Goal: Share content

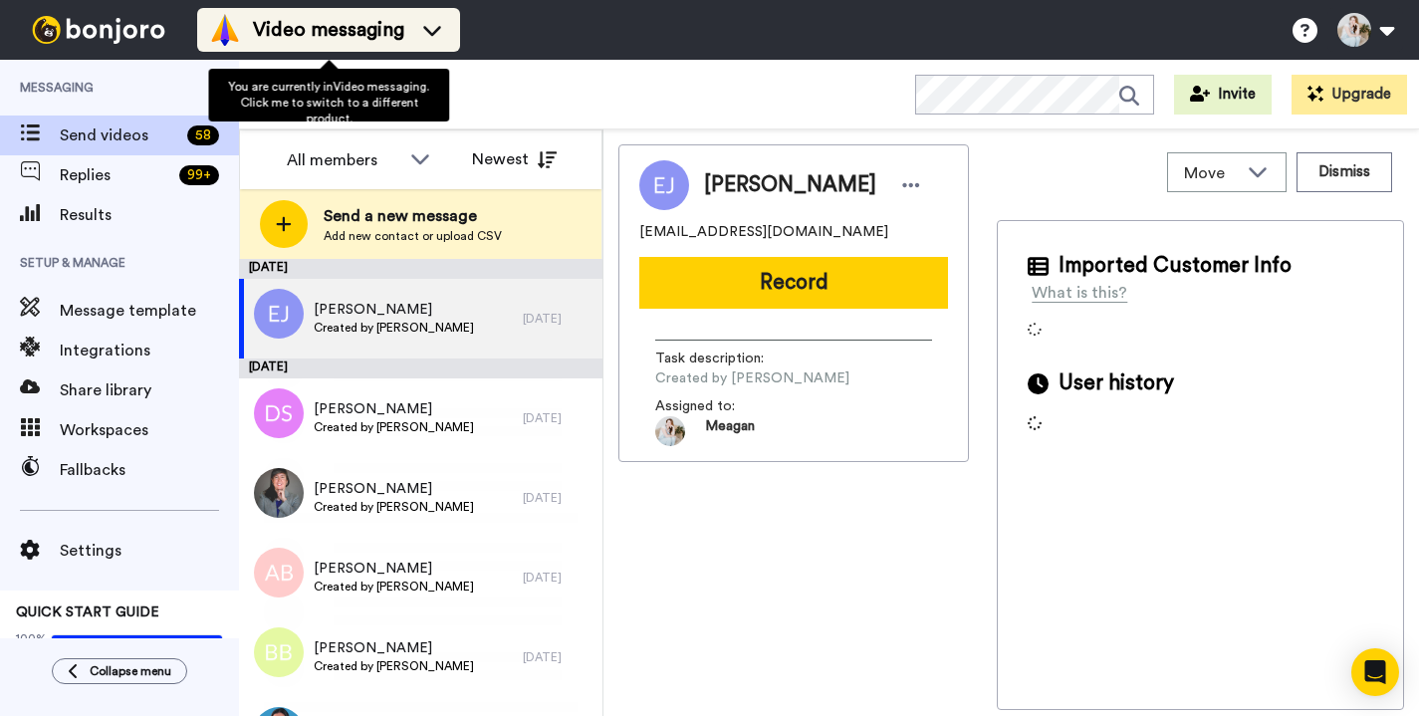
click at [343, 40] on span "Video messaging" at bounding box center [328, 30] width 151 height 28
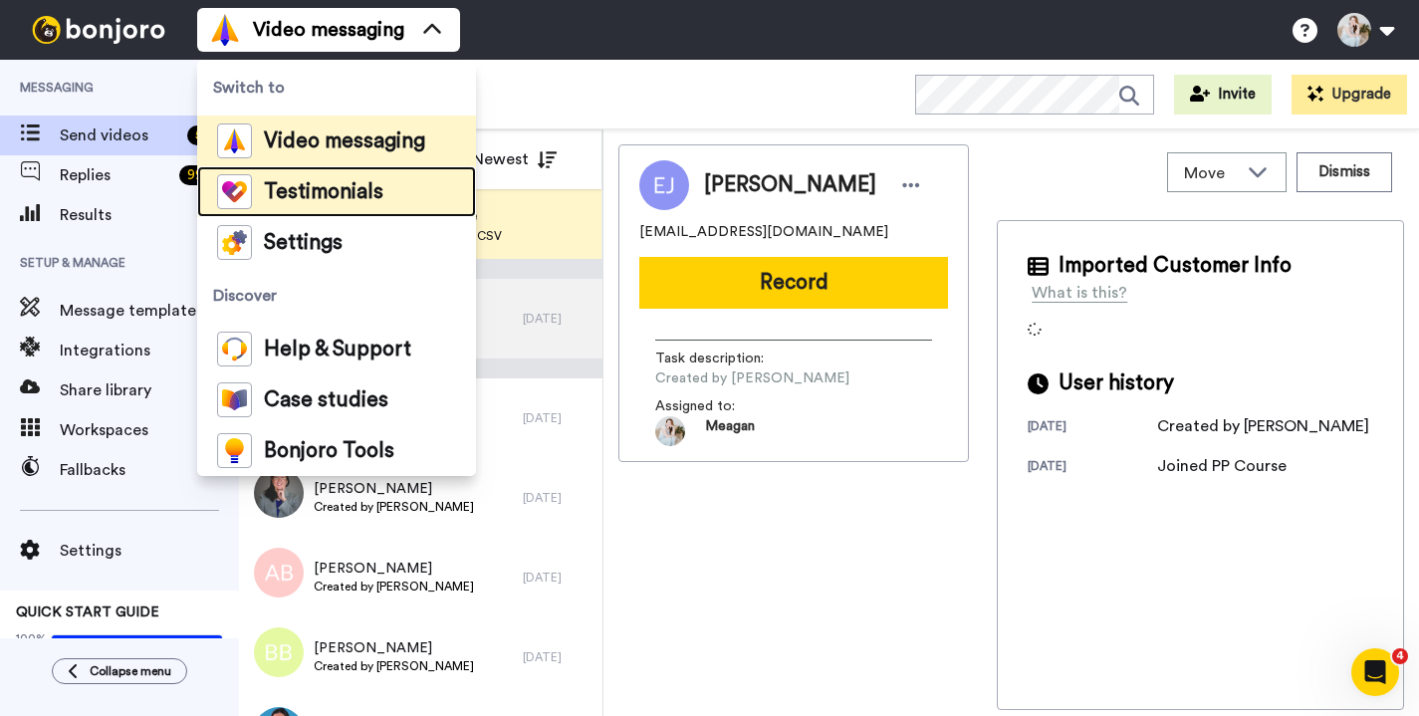
click at [307, 191] on span "Testimonials" at bounding box center [323, 192] width 119 height 20
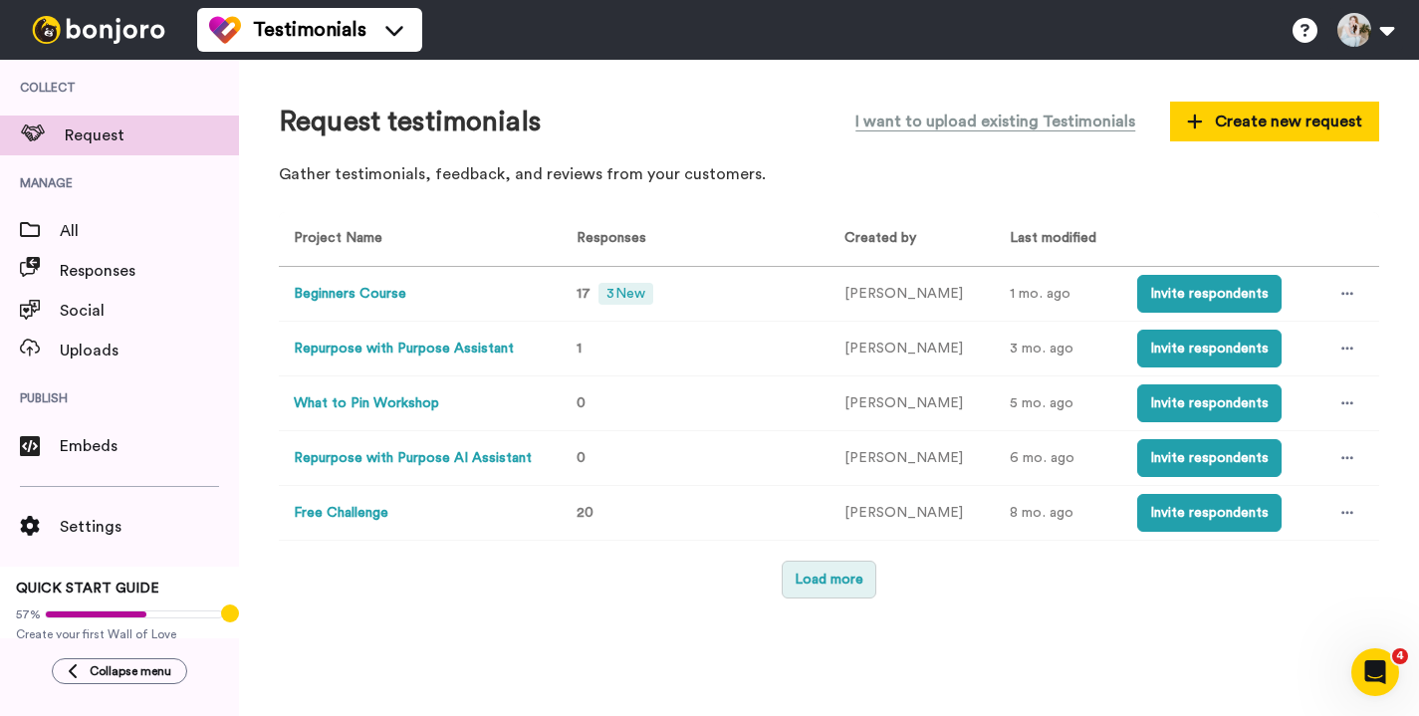
click at [812, 561] on button "Load more" at bounding box center [829, 580] width 95 height 38
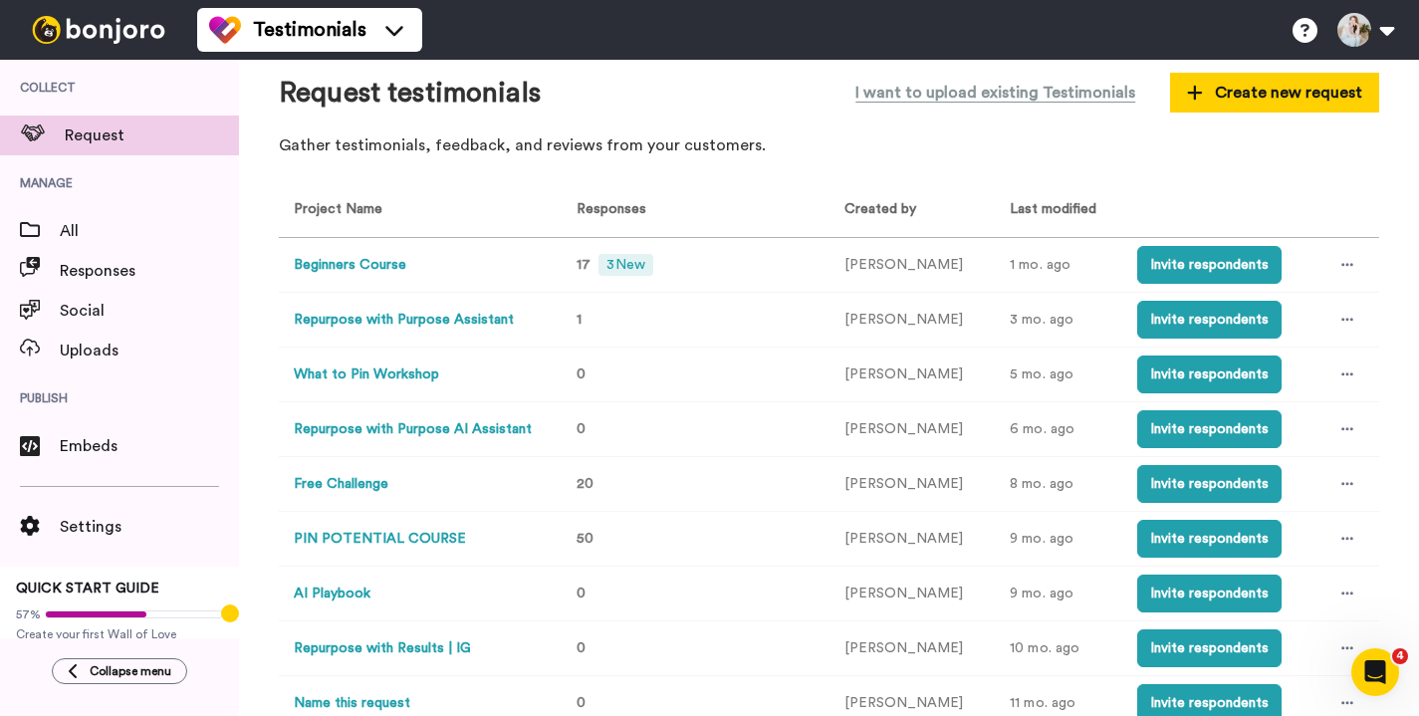
scroll to position [58, 0]
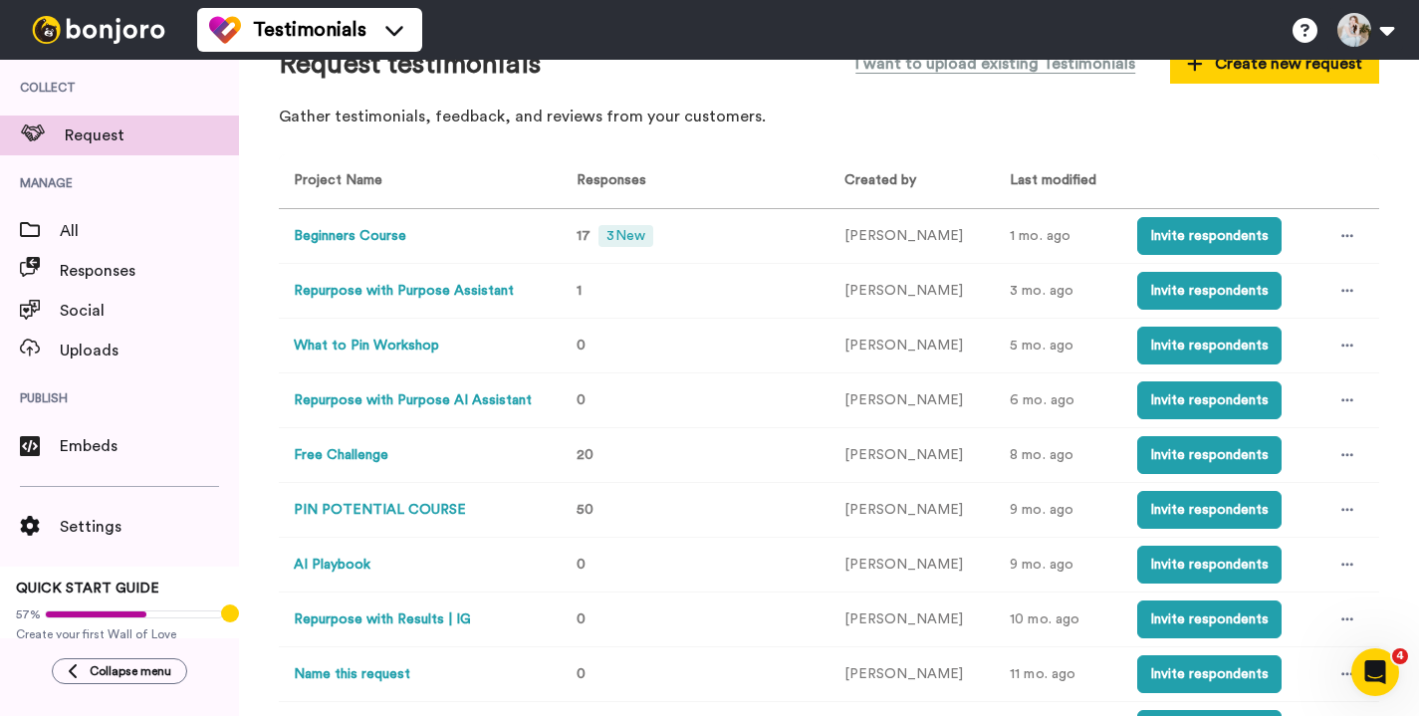
click at [396, 517] on button "PIN POTENTIAL COURSE" at bounding box center [380, 510] width 172 height 21
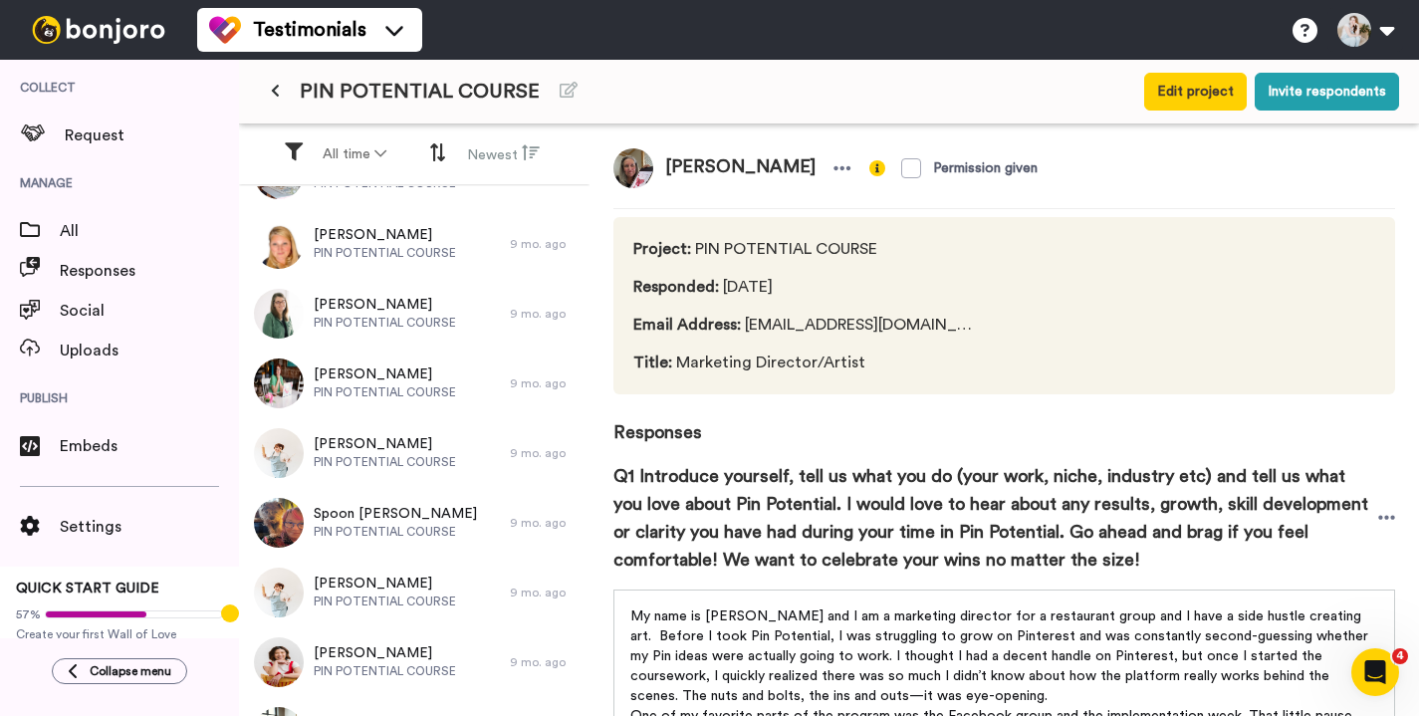
scroll to position [1689, 0]
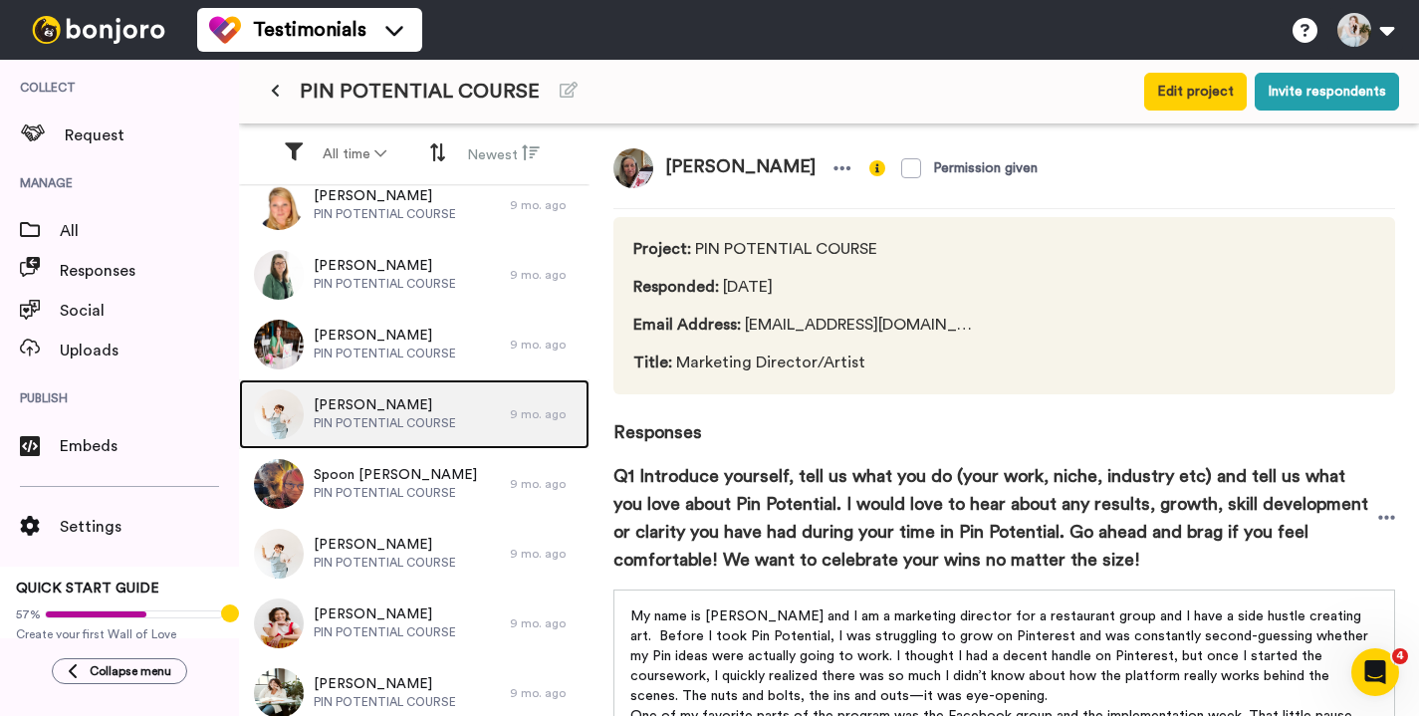
click at [407, 416] on span "PIN POTENTIAL COURSE" at bounding box center [385, 423] width 142 height 16
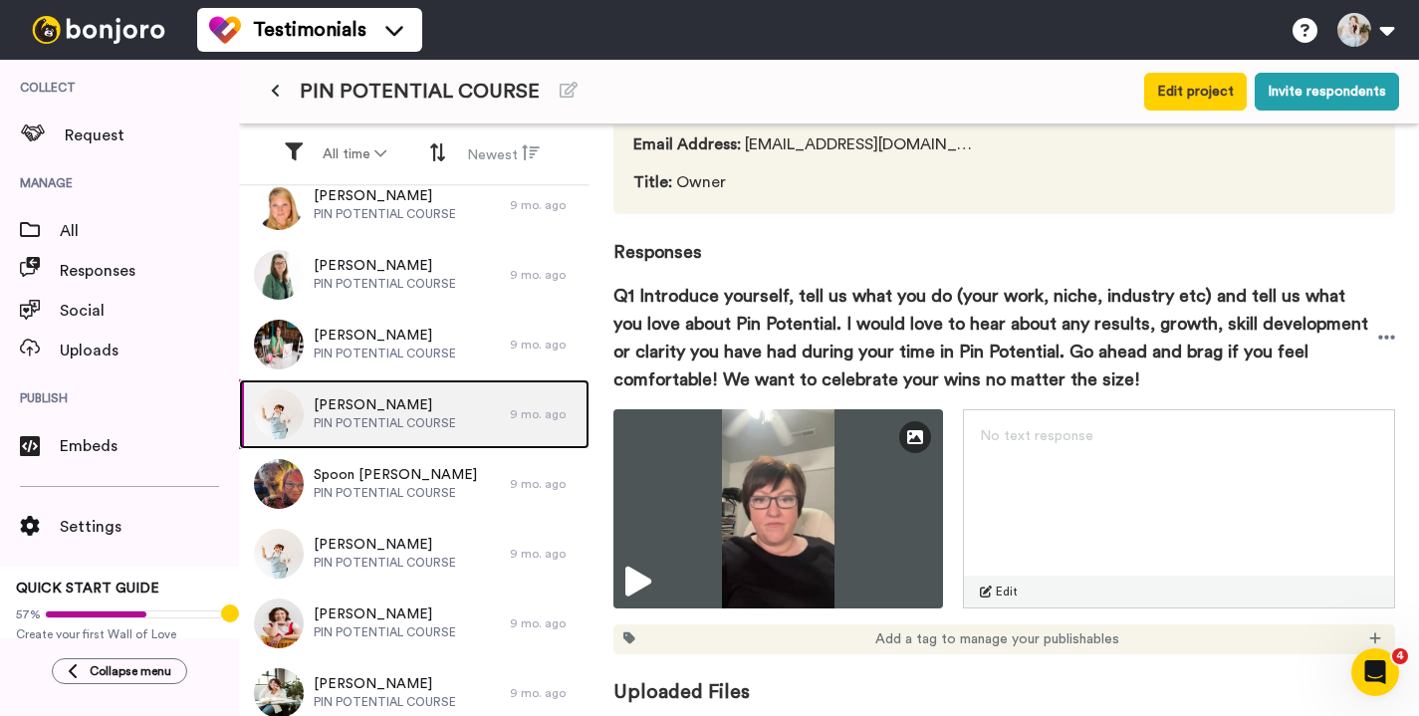
scroll to position [246, 0]
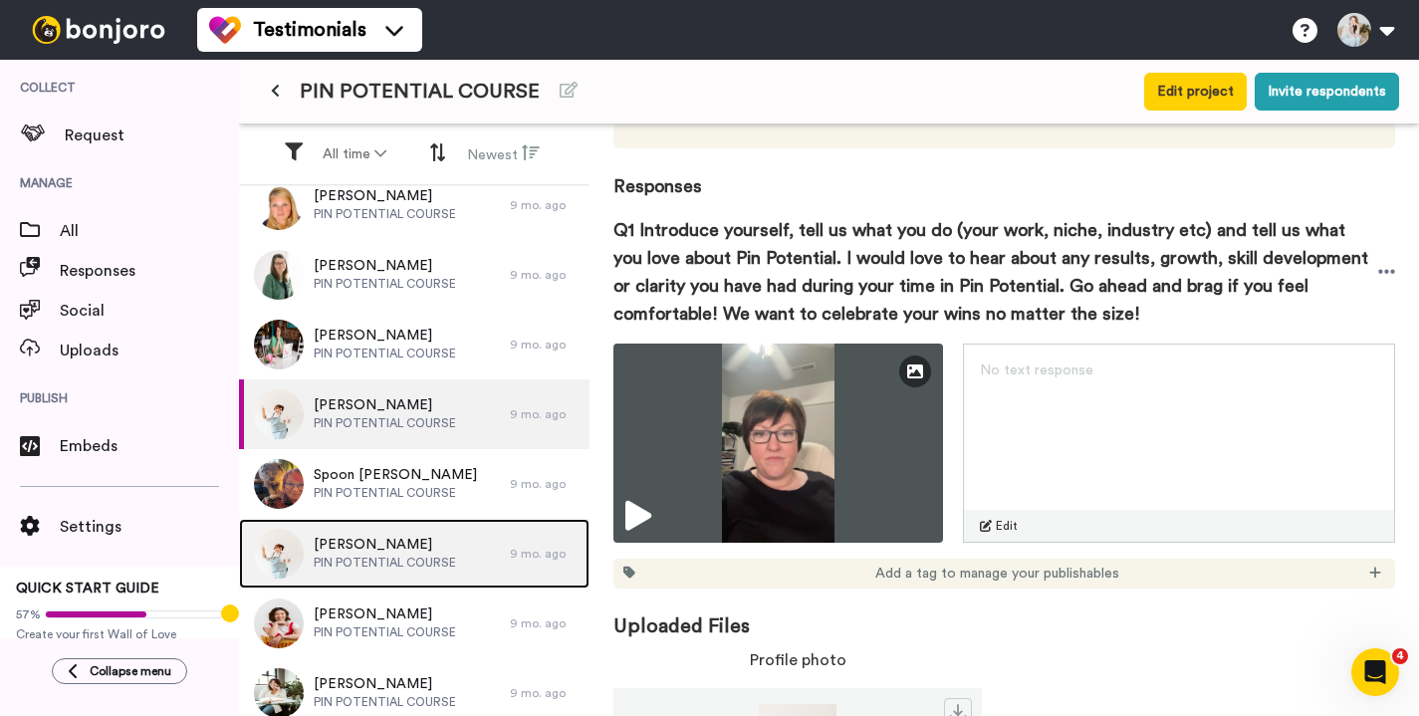
click at [344, 563] on span "PIN POTENTIAL COURSE" at bounding box center [385, 563] width 142 height 16
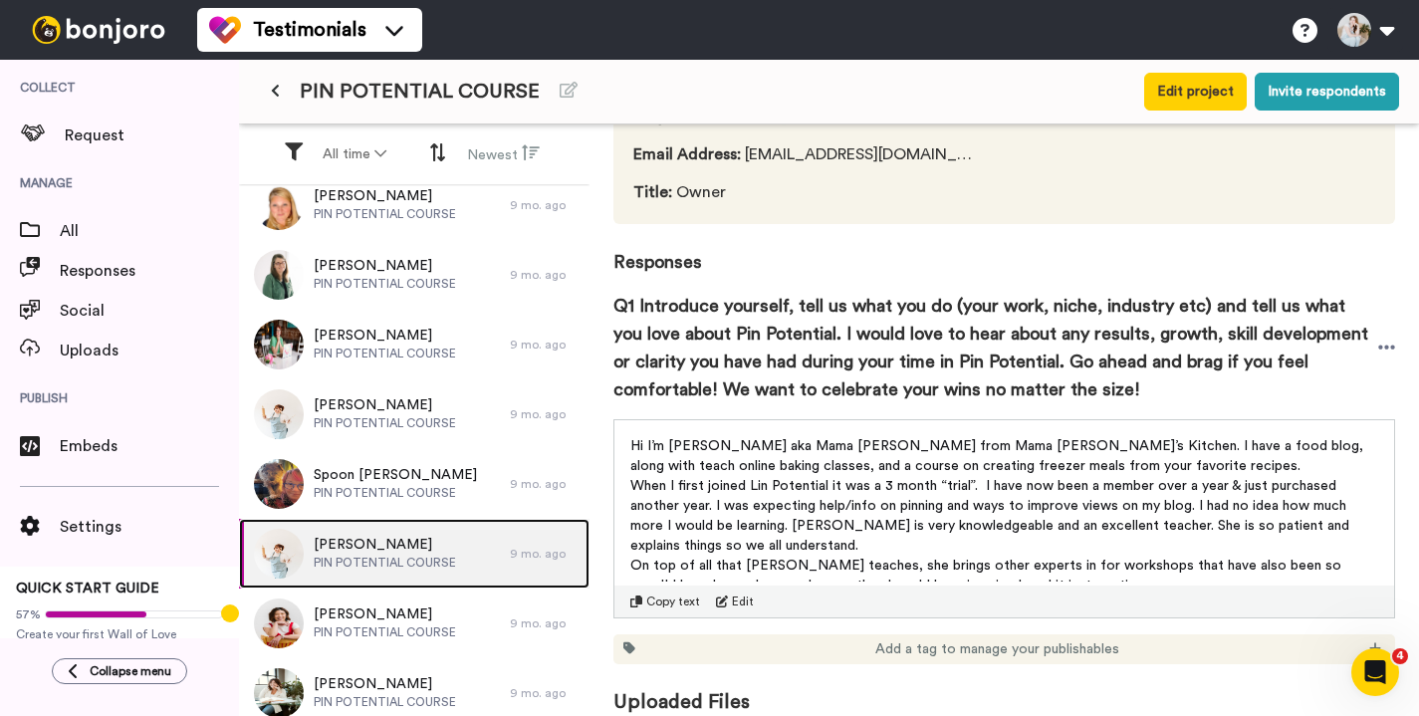
scroll to position [34, 0]
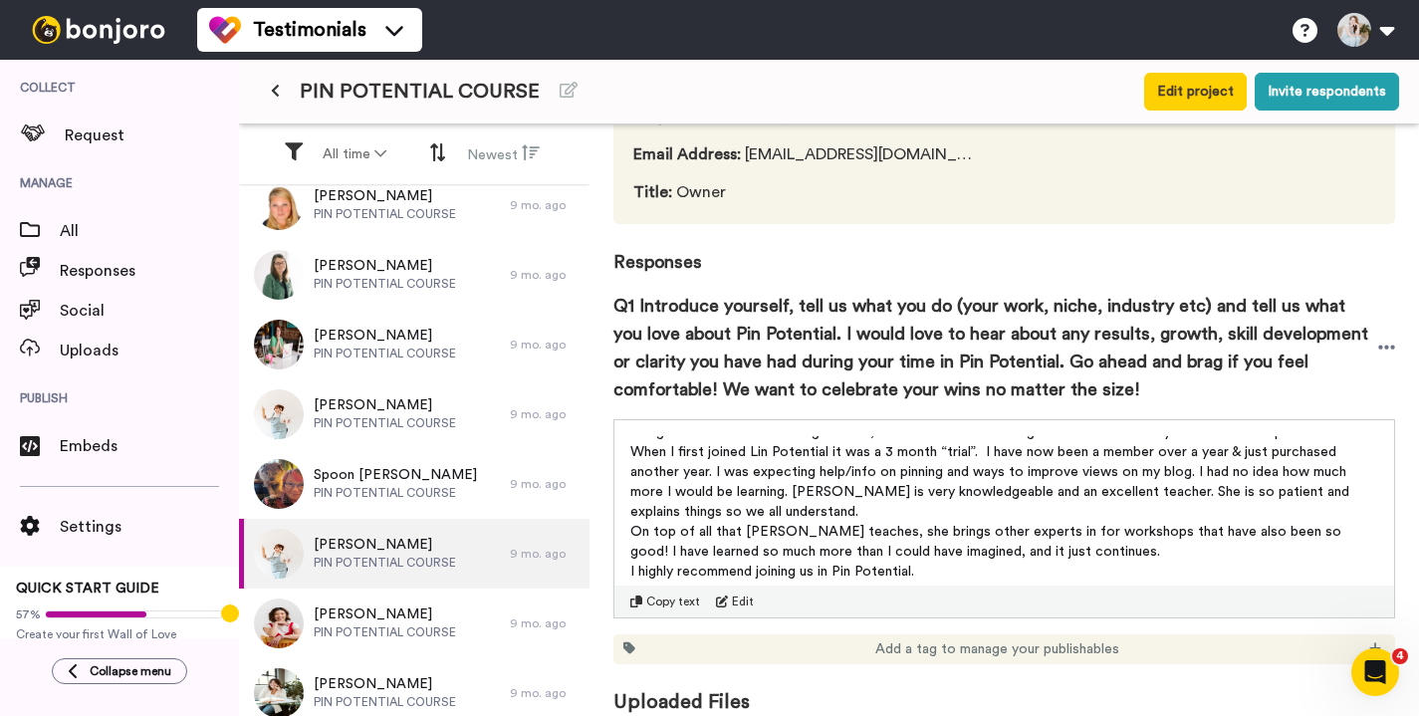
click at [958, 569] on p "I highly recommend joining us in Pin Potential." at bounding box center [1004, 572] width 748 height 20
click at [931, 571] on p "I highly recommend joining us in Pin Potential." at bounding box center [1004, 572] width 748 height 20
click at [668, 603] on span "Copy text" at bounding box center [673, 601] width 54 height 16
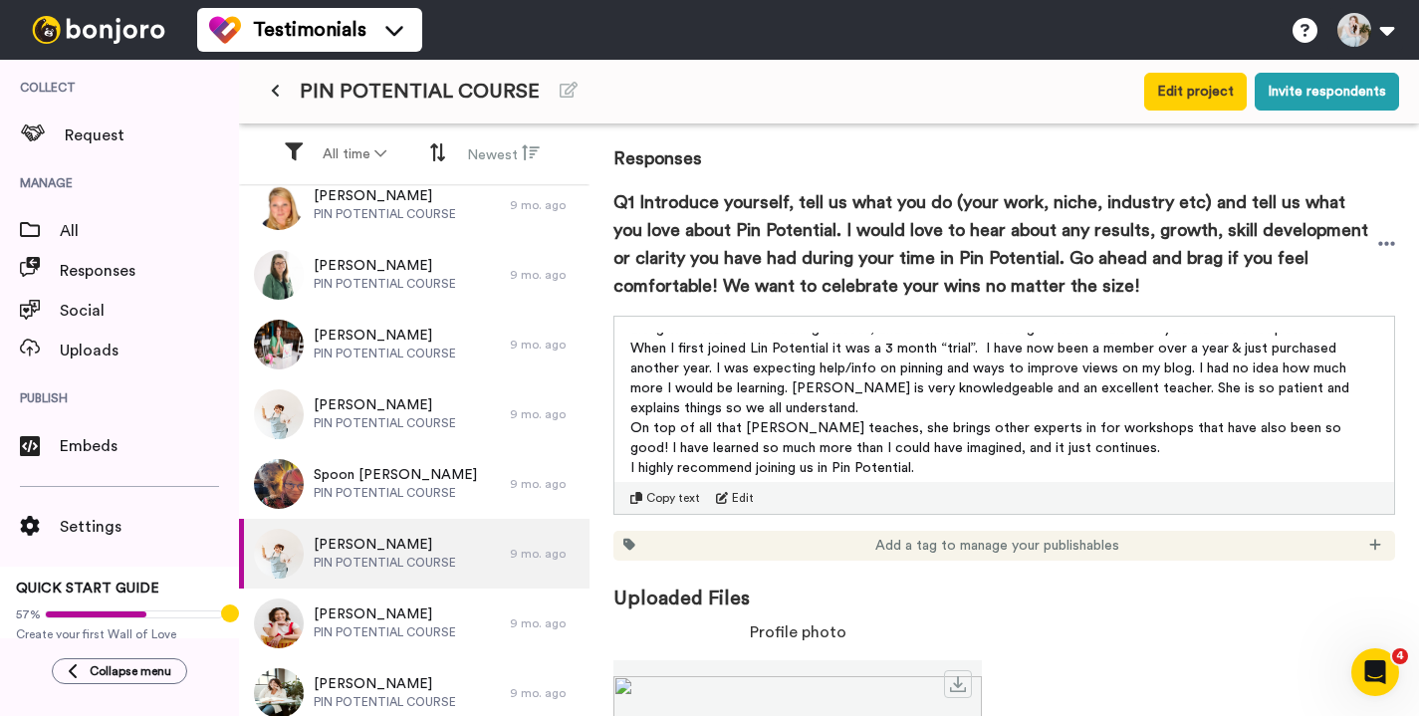
scroll to position [374, 0]
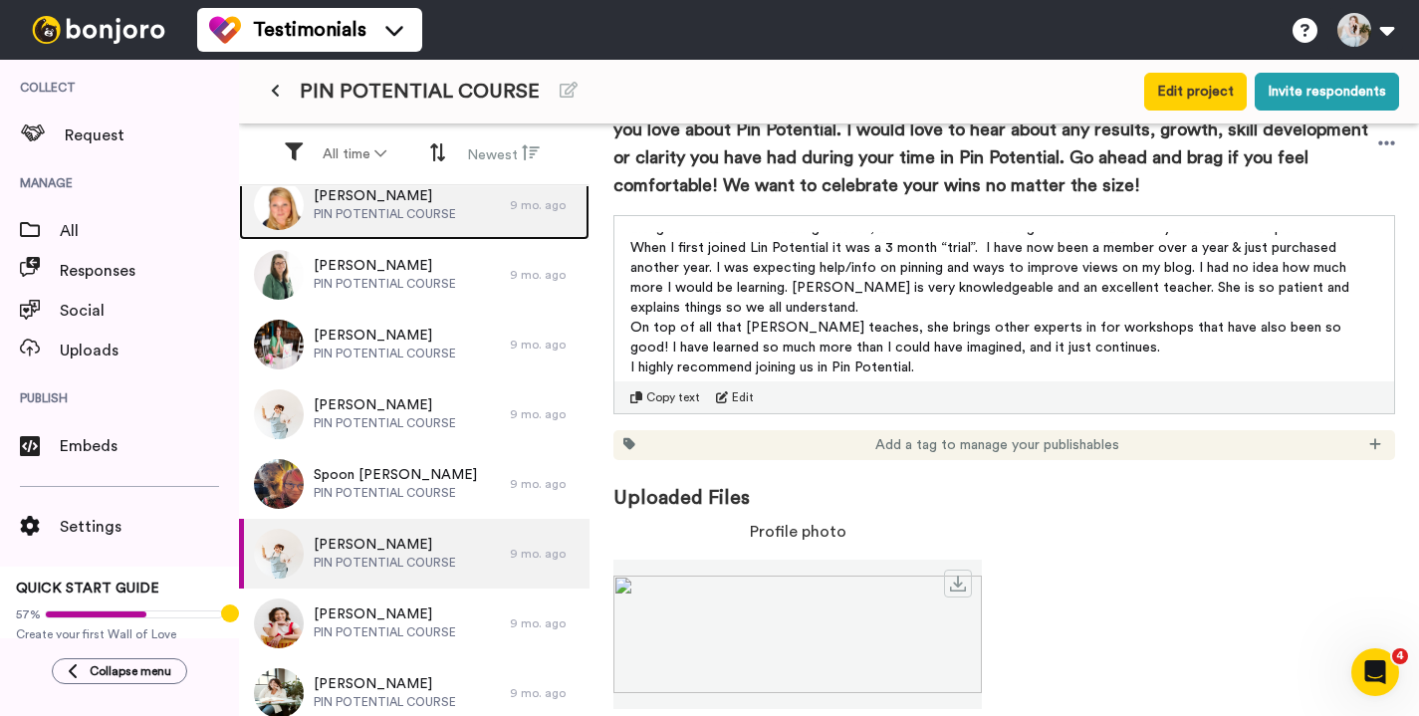
click at [437, 211] on span "PIN POTENTIAL COURSE" at bounding box center [385, 214] width 142 height 16
